Goal: Transaction & Acquisition: Obtain resource

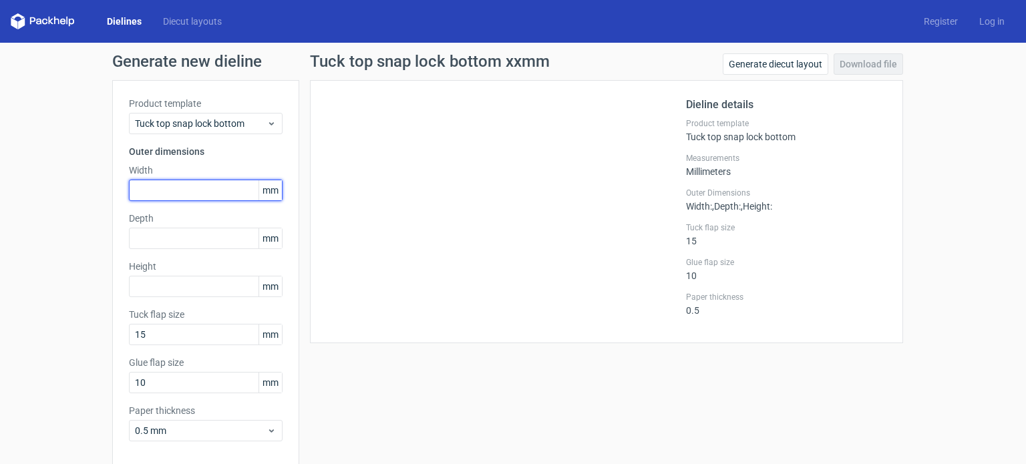
click at [176, 188] on input "text" at bounding box center [206, 190] width 154 height 21
type input "57"
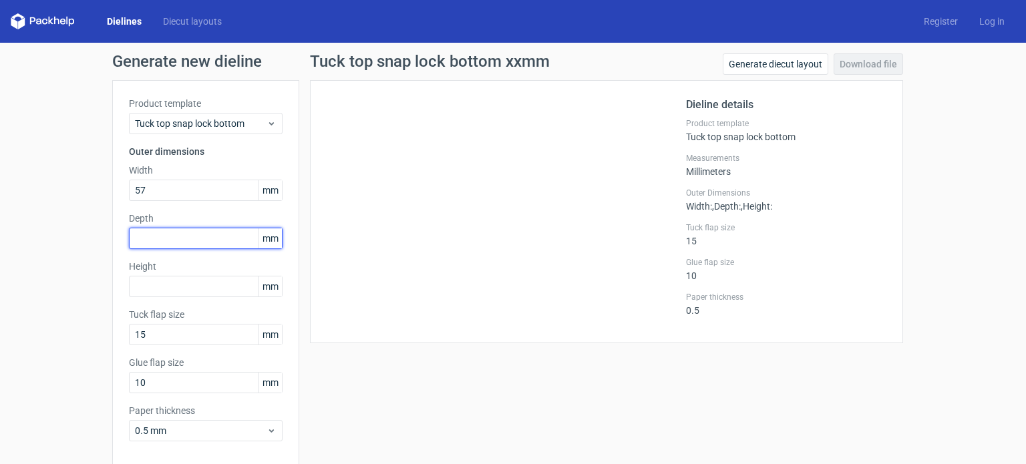
click at [208, 236] on input "text" at bounding box center [206, 238] width 154 height 21
type input "36"
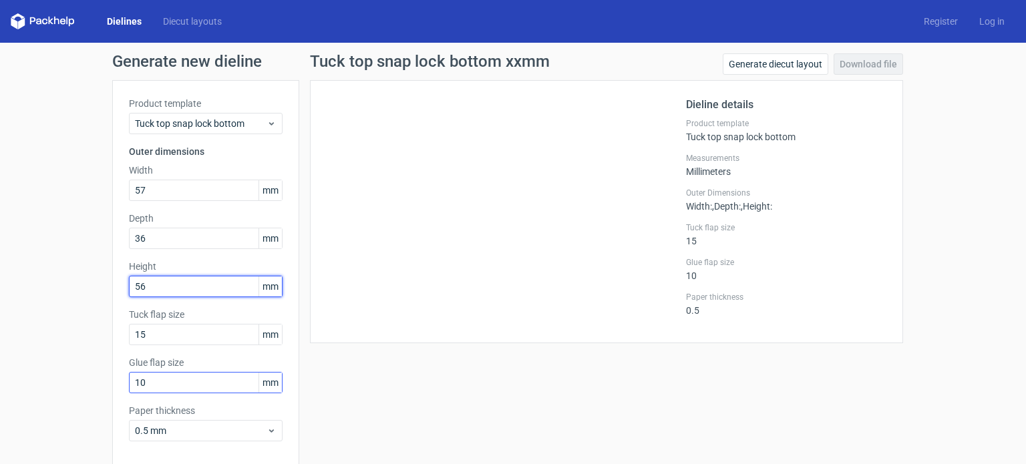
scroll to position [58, 0]
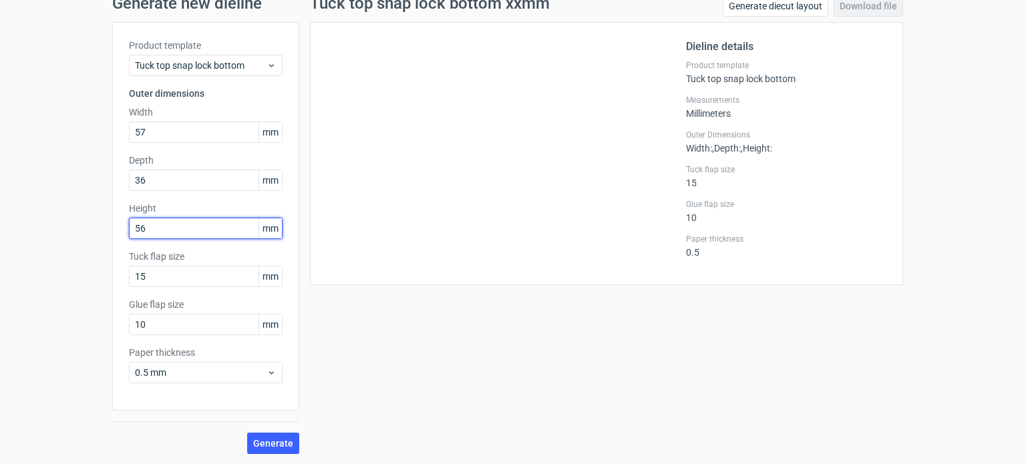
type input "56"
click at [198, 419] on div "Generate" at bounding box center [205, 432] width 187 height 43
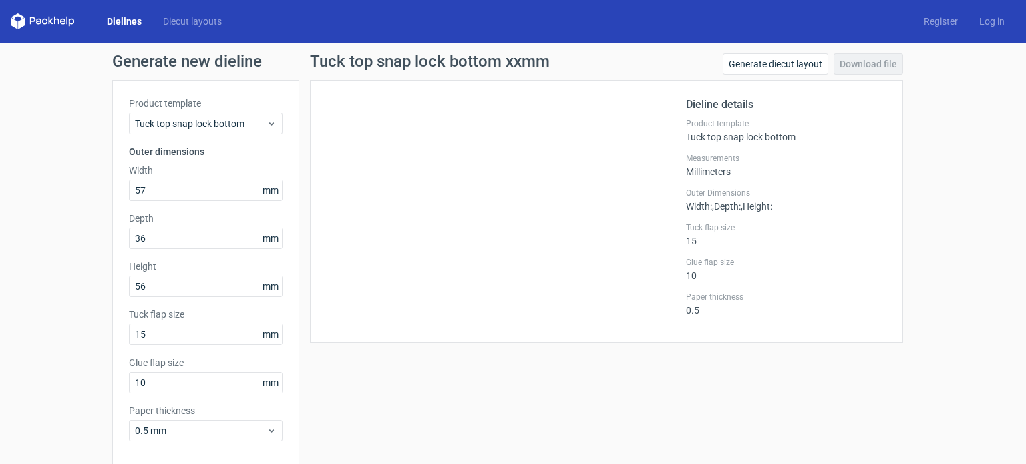
click at [479, 248] on div at bounding box center [506, 212] width 359 height 230
click at [789, 66] on link "Generate diecut layout" at bounding box center [776, 63] width 106 height 21
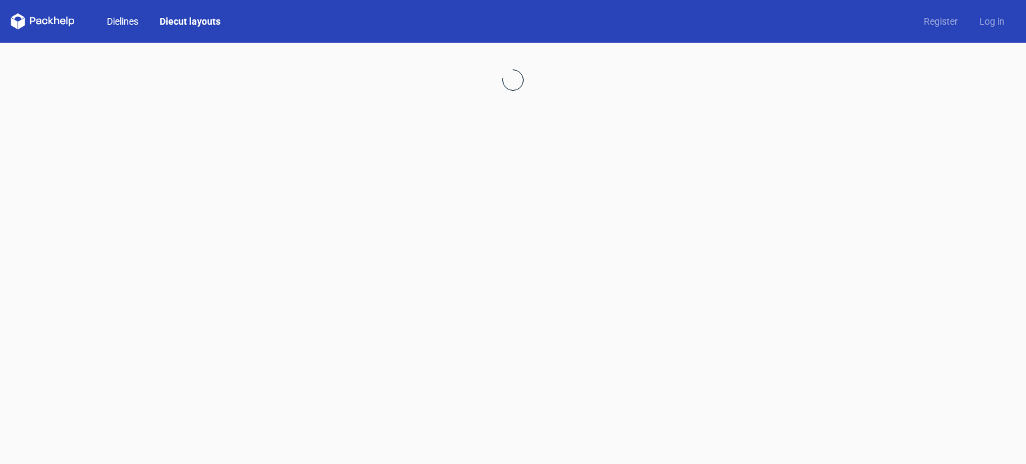
click at [128, 26] on link "Dielines" at bounding box center [122, 21] width 53 height 13
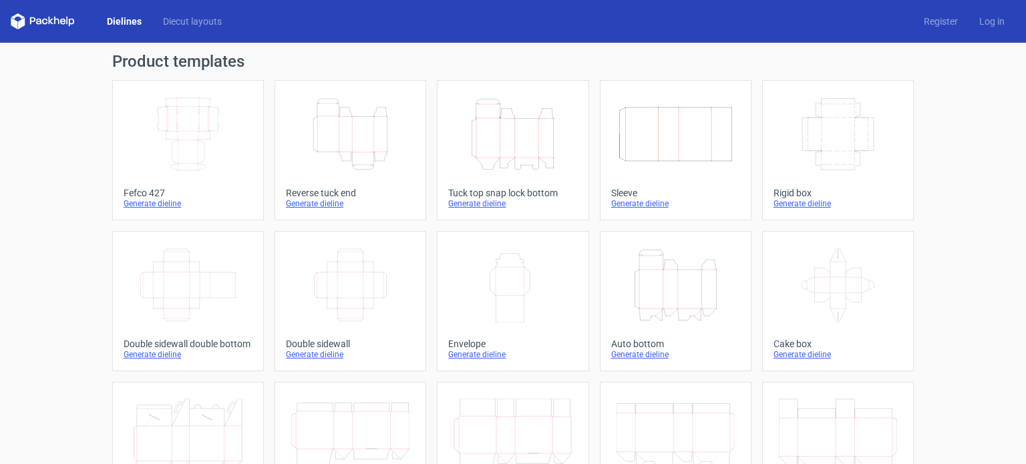
click at [492, 172] on div "Height Depth Width" at bounding box center [512, 133] width 129 height 85
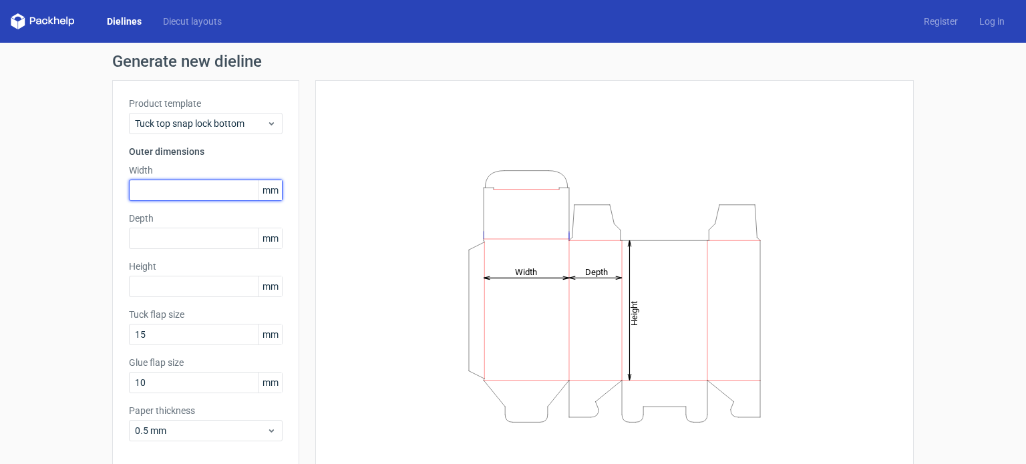
click at [190, 181] on input "text" at bounding box center [206, 190] width 154 height 21
type input "57"
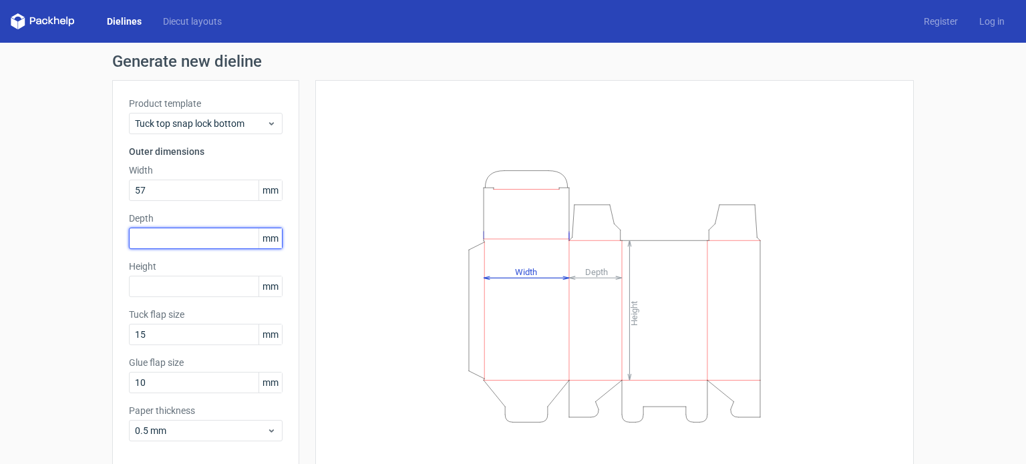
click at [210, 246] on input "text" at bounding box center [206, 238] width 154 height 21
type input "36"
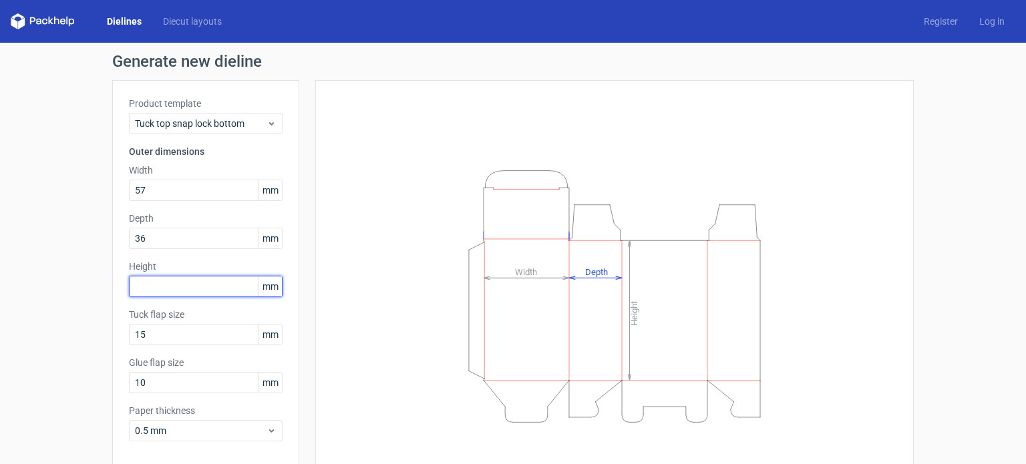
click at [193, 285] on input "text" at bounding box center [206, 286] width 154 height 21
type input "56"
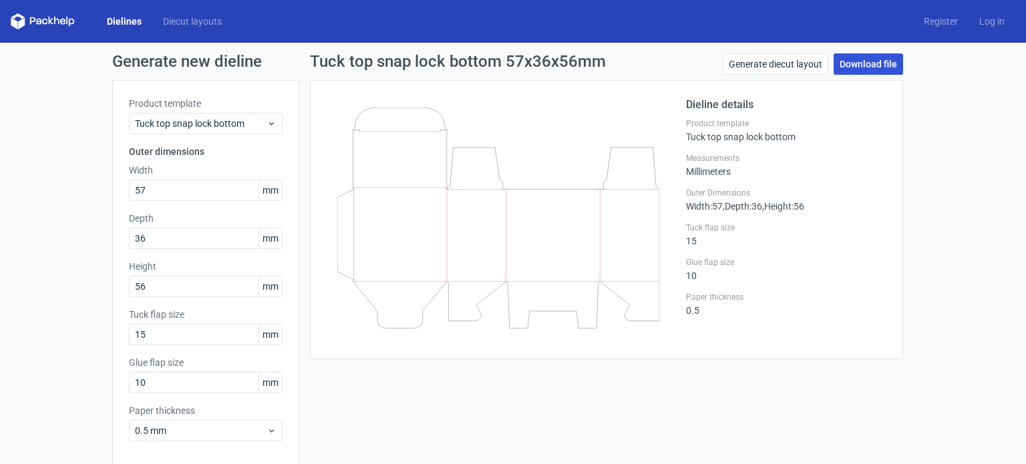
click at [853, 63] on link "Download file" at bounding box center [867, 63] width 69 height 21
